Goal: Use online tool/utility: Use online tool/utility

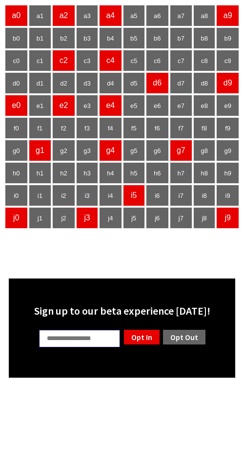
click at [77, 341] on input "text" at bounding box center [80, 338] width 82 height 19
type input "**"
click at [188, 340] on link "Opt Out" at bounding box center [184, 337] width 44 height 17
